Goal: Find specific page/section: Find specific page/section

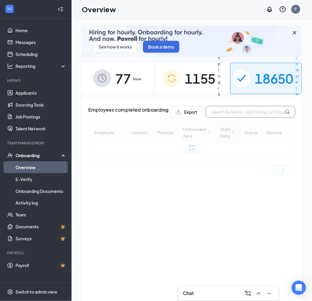
click at [230, 112] on input "text" at bounding box center [250, 112] width 89 height 12
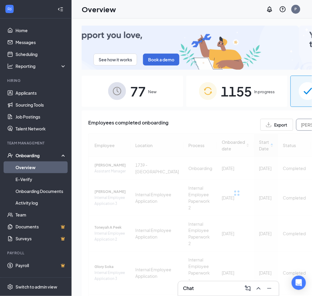
type input "[PERSON_NAME]"
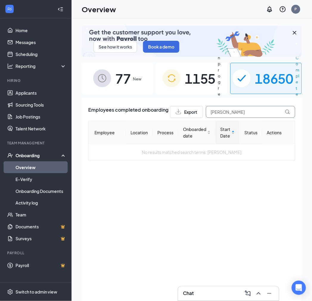
drag, startPoint x: 245, startPoint y: 111, endPoint x: 168, endPoint y: 123, distance: 77.6
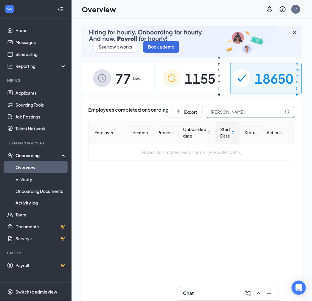
click at [168, 123] on div "Employees completed onboarding Export [PERSON_NAME] Employee Location Process O…" at bounding box center [191, 133] width 207 height 55
click at [201, 75] on span "1155" at bounding box center [200, 78] width 31 height 21
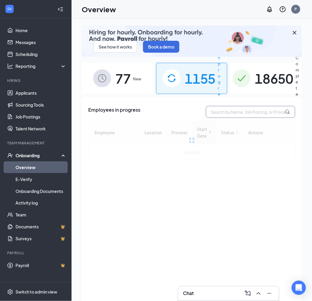
click at [215, 113] on input "text" at bounding box center [250, 112] width 89 height 12
paste input "[PERSON_NAME]"
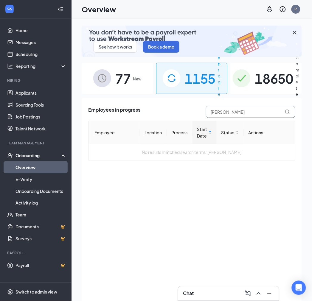
type input "[PERSON_NAME]"
click at [122, 84] on span "77" at bounding box center [122, 78] width 15 height 21
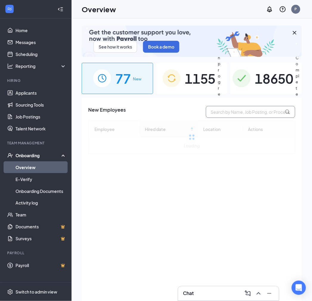
click at [228, 111] on input "text" at bounding box center [250, 112] width 89 height 12
paste input "[PERSON_NAME]"
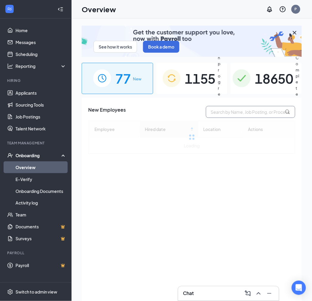
type input "[PERSON_NAME]"
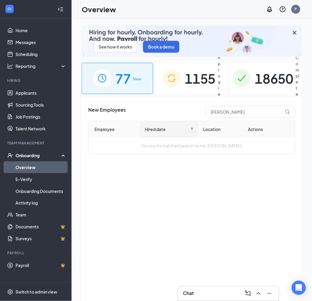
click at [243, 78] on img at bounding box center [242, 78] width 18 height 18
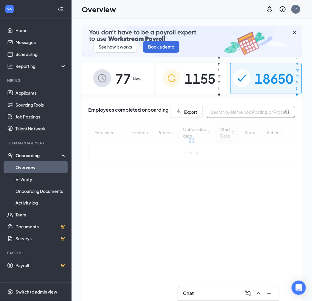
click at [240, 111] on input "text" at bounding box center [250, 112] width 89 height 12
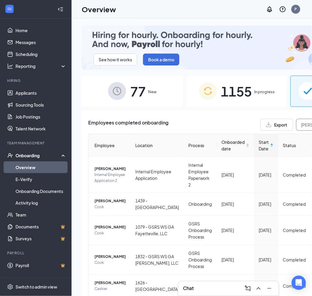
drag, startPoint x: 298, startPoint y: 121, endPoint x: 209, endPoint y: 120, distance: 88.8
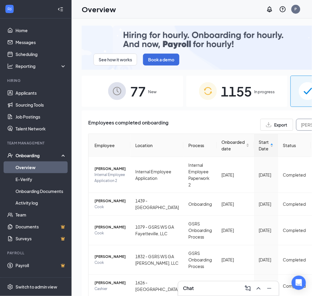
click at [212, 121] on div "Employees completed onboarding Export [PERSON_NAME]" at bounding box center [236, 125] width 297 height 12
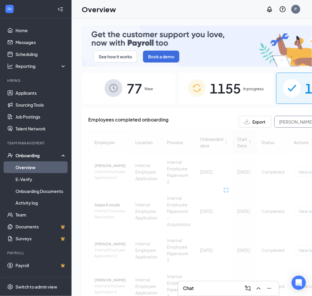
drag, startPoint x: 282, startPoint y: 122, endPoint x: 251, endPoint y: 125, distance: 31.1
click at [251, 125] on div "Export [PERSON_NAME]" at bounding box center [301, 122] width 125 height 12
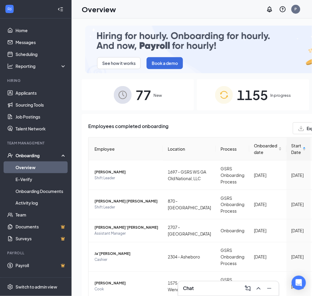
type input "[PERSON_NAME]"
click at [215, 87] on img at bounding box center [224, 95] width 18 height 18
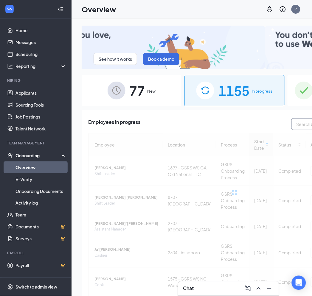
paste input "[PERSON_NAME]"
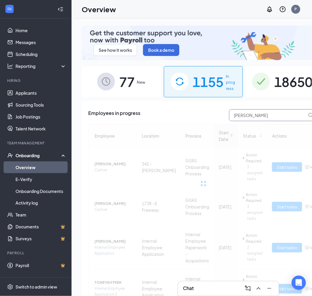
type input "[PERSON_NAME]"
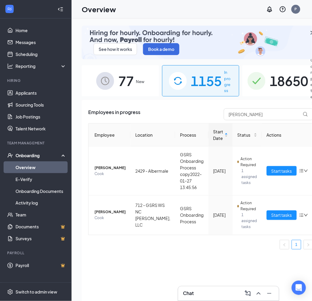
click at [112, 81] on div "77 New" at bounding box center [120, 80] width 77 height 31
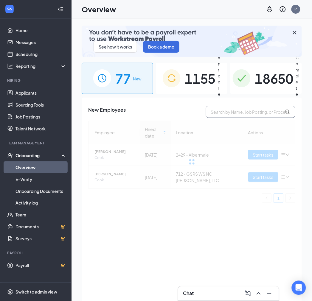
click at [242, 114] on input "text" at bounding box center [250, 112] width 89 height 12
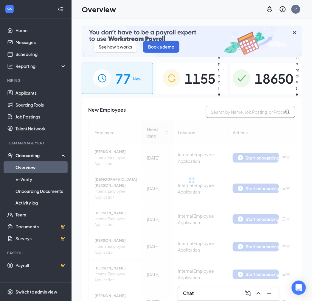
paste input "[PERSON_NAME]"
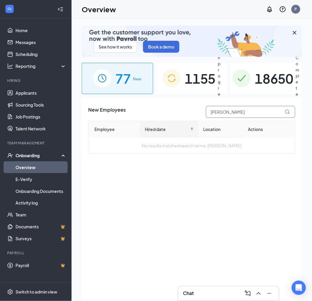
drag, startPoint x: 231, startPoint y: 111, endPoint x: 176, endPoint y: 119, distance: 55.4
click at [181, 121] on div "New Employees [PERSON_NAME] Employee Hired date Location Actions No results mat…" at bounding box center [191, 130] width 207 height 48
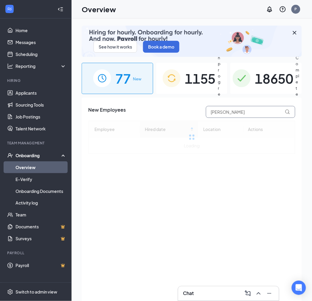
drag, startPoint x: 218, startPoint y: 113, endPoint x: 188, endPoint y: 116, distance: 30.5
click at [188, 116] on div "New Employees [PERSON_NAME]" at bounding box center [191, 112] width 207 height 12
type input "[PERSON_NAME]"
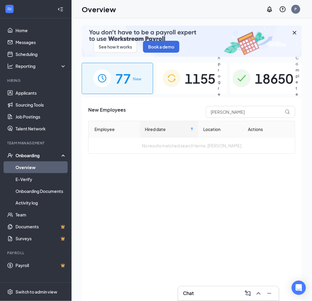
click at [185, 83] on span "1155" at bounding box center [200, 78] width 31 height 21
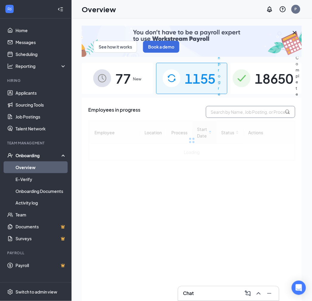
click at [219, 109] on input "text" at bounding box center [250, 112] width 89 height 12
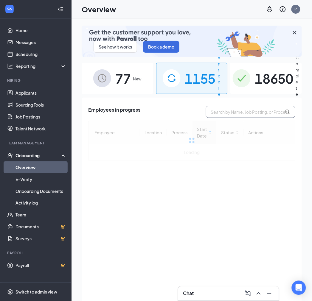
paste input "[PERSON_NAME]"
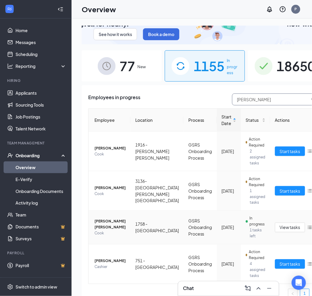
scroll to position [32, 0]
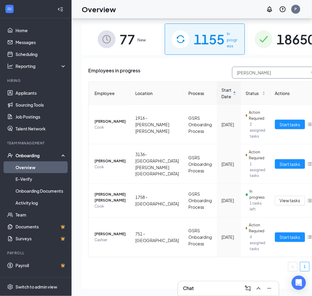
drag, startPoint x: 227, startPoint y: 65, endPoint x: 179, endPoint y: 66, distance: 47.4
click at [179, 67] on div "Employees in progress [PERSON_NAME]" at bounding box center [204, 73] width 233 height 12
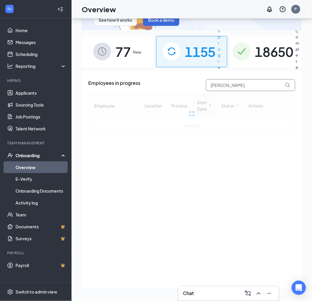
drag, startPoint x: 235, startPoint y: 86, endPoint x: 195, endPoint y: 86, distance: 40.5
click at [195, 86] on div "Employees in progress [PERSON_NAME]" at bounding box center [191, 85] width 207 height 12
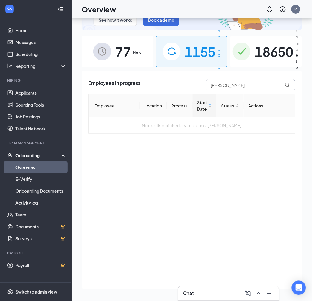
type input "[PERSON_NAME]"
click at [266, 57] on span "18650" at bounding box center [274, 51] width 39 height 21
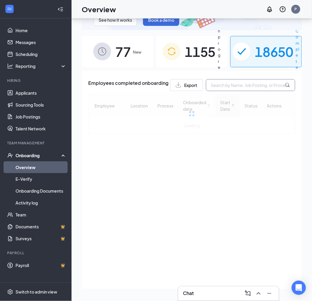
click at [252, 87] on input "text" at bounding box center [250, 85] width 89 height 12
paste input "[PERSON_NAME]"
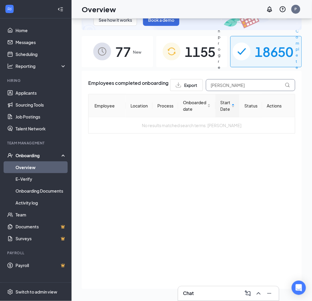
type input "[PERSON_NAME]"
click at [117, 57] on span "77" at bounding box center [122, 51] width 15 height 21
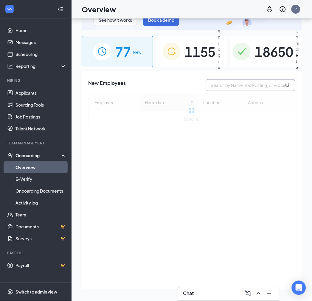
click at [241, 84] on input "text" at bounding box center [250, 85] width 89 height 12
paste input "[PERSON_NAME]"
drag, startPoint x: 224, startPoint y: 85, endPoint x: 189, endPoint y: 89, distance: 35.2
click at [189, 89] on div "New Employees [PERSON_NAME]" at bounding box center [191, 85] width 207 height 12
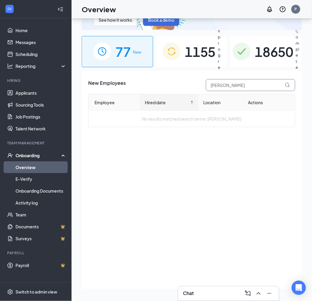
type input "[PERSON_NAME]"
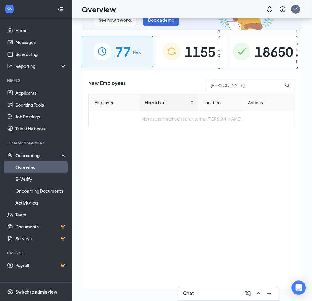
click at [200, 55] on span "1155" at bounding box center [200, 51] width 31 height 21
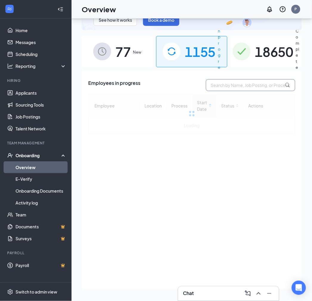
click at [218, 86] on input "text" at bounding box center [250, 85] width 89 height 12
paste input "[PERSON_NAME]"
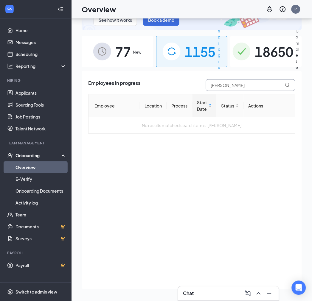
type input "[PERSON_NAME]"
click at [253, 52] on div "18650 Completed" at bounding box center [266, 51] width 72 height 31
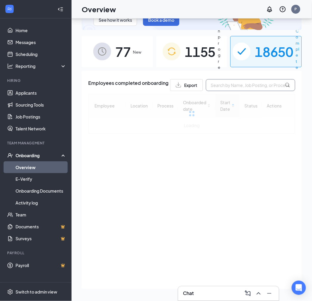
click at [243, 84] on input "text" at bounding box center [250, 85] width 89 height 12
paste input "[PERSON_NAME]"
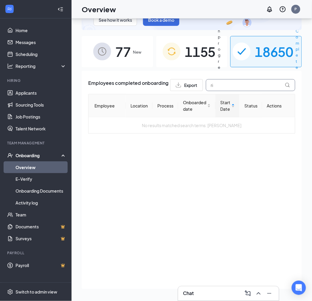
type input "r"
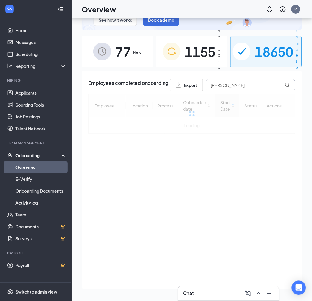
drag, startPoint x: 228, startPoint y: 85, endPoint x: 193, endPoint y: 88, distance: 35.0
click at [193, 88] on div "Export [PERSON_NAME]" at bounding box center [232, 85] width 125 height 12
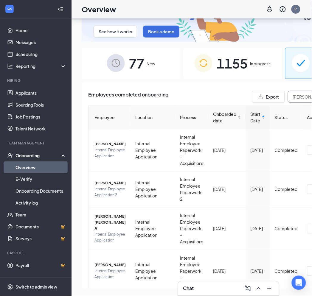
type input "[PERSON_NAME]"
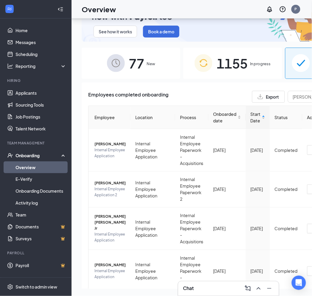
click at [195, 60] on img at bounding box center [204, 63] width 18 height 18
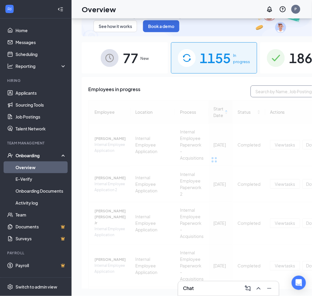
click at [275, 88] on input "text" at bounding box center [295, 92] width 89 height 12
paste input "[PERSON_NAME]"
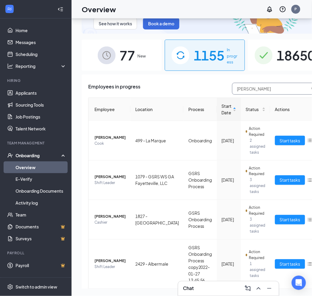
type input "[PERSON_NAME]"
click at [134, 48] on div "77 New" at bounding box center [122, 55] width 80 height 31
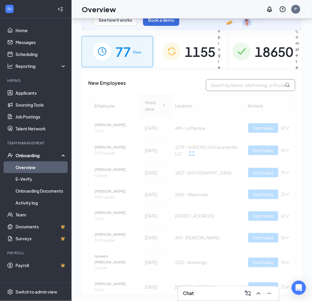
click at [215, 85] on input "text" at bounding box center [250, 85] width 89 height 12
paste input "[PERSON_NAME]"
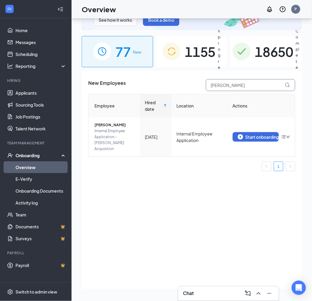
type input "[PERSON_NAME]"
